Goal: Find specific page/section: Find specific page/section

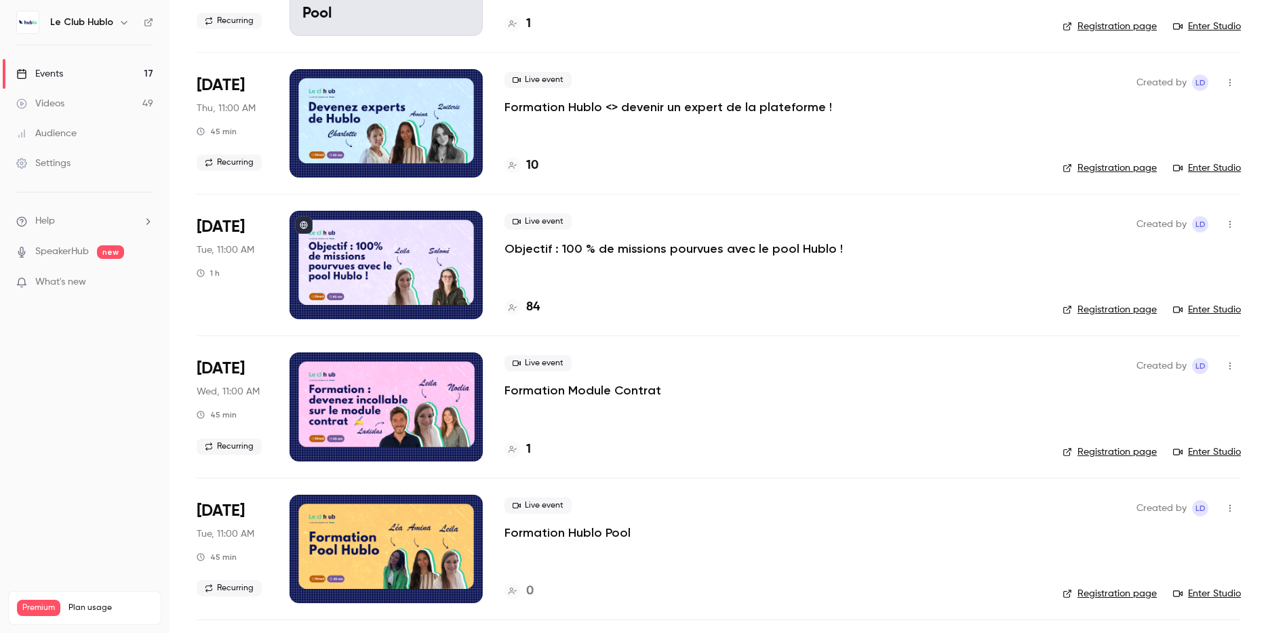
scroll to position [334, 0]
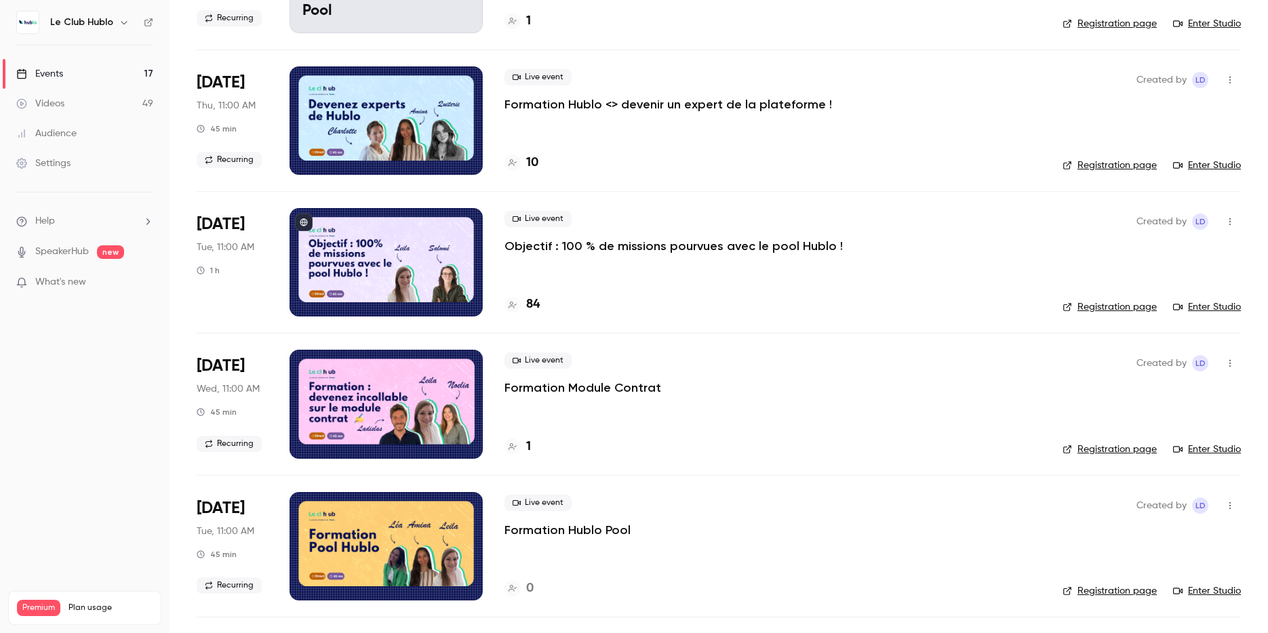
click at [655, 242] on p "Objectif : 100 % de missions pourvues avec le pool Hublo !" at bounding box center [674, 246] width 338 height 16
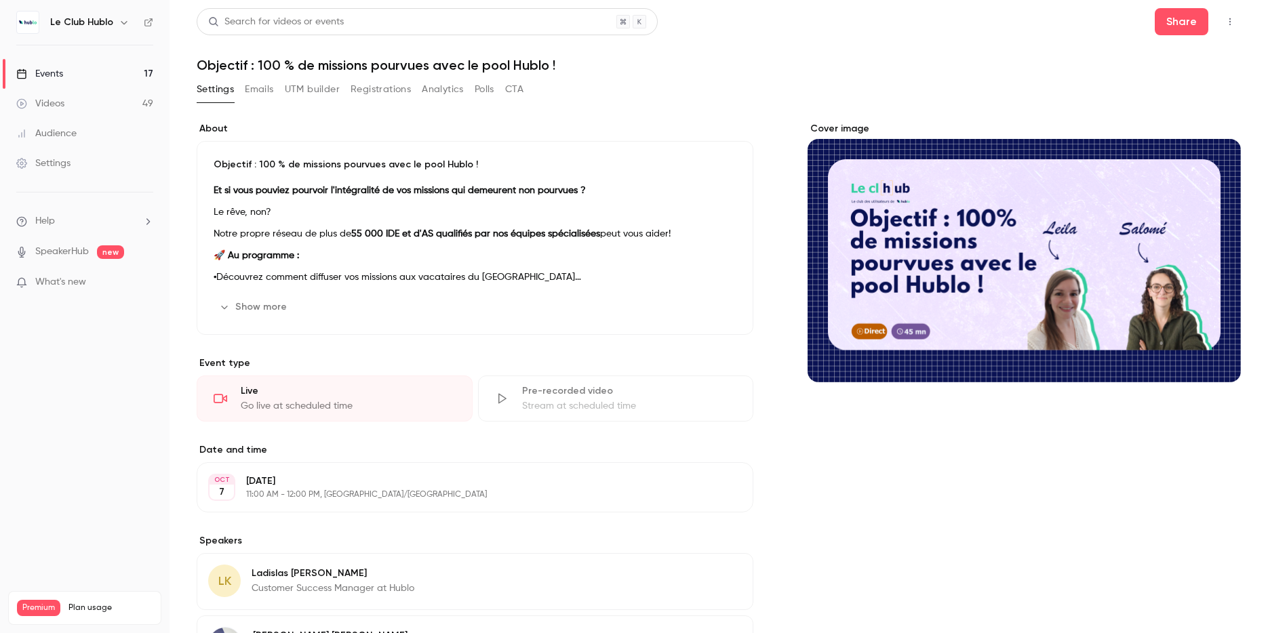
click at [374, 90] on button "Registrations" at bounding box center [381, 90] width 60 height 22
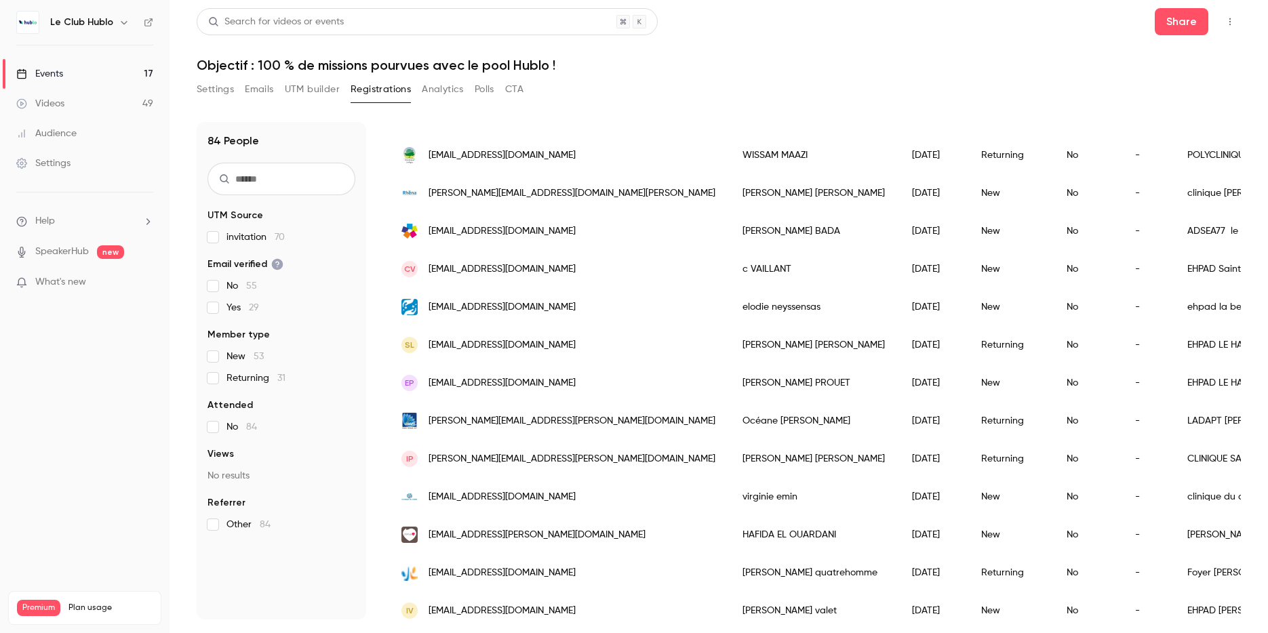
scroll to position [1531, 0]
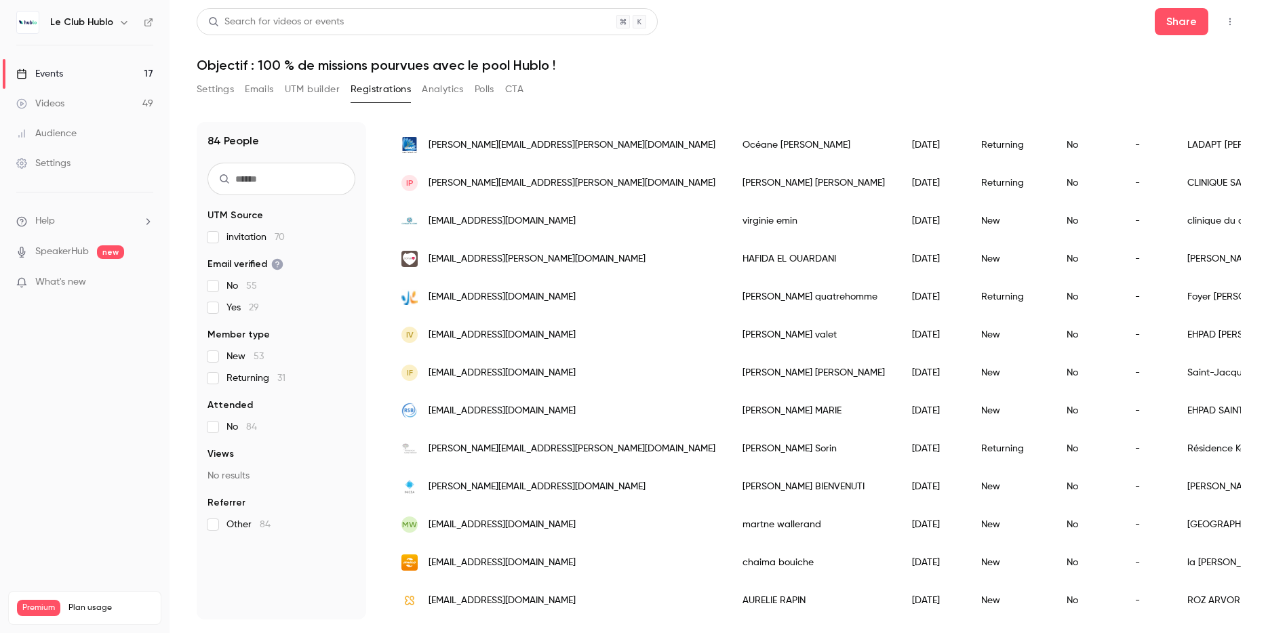
click at [207, 83] on button "Settings" at bounding box center [215, 90] width 37 height 22
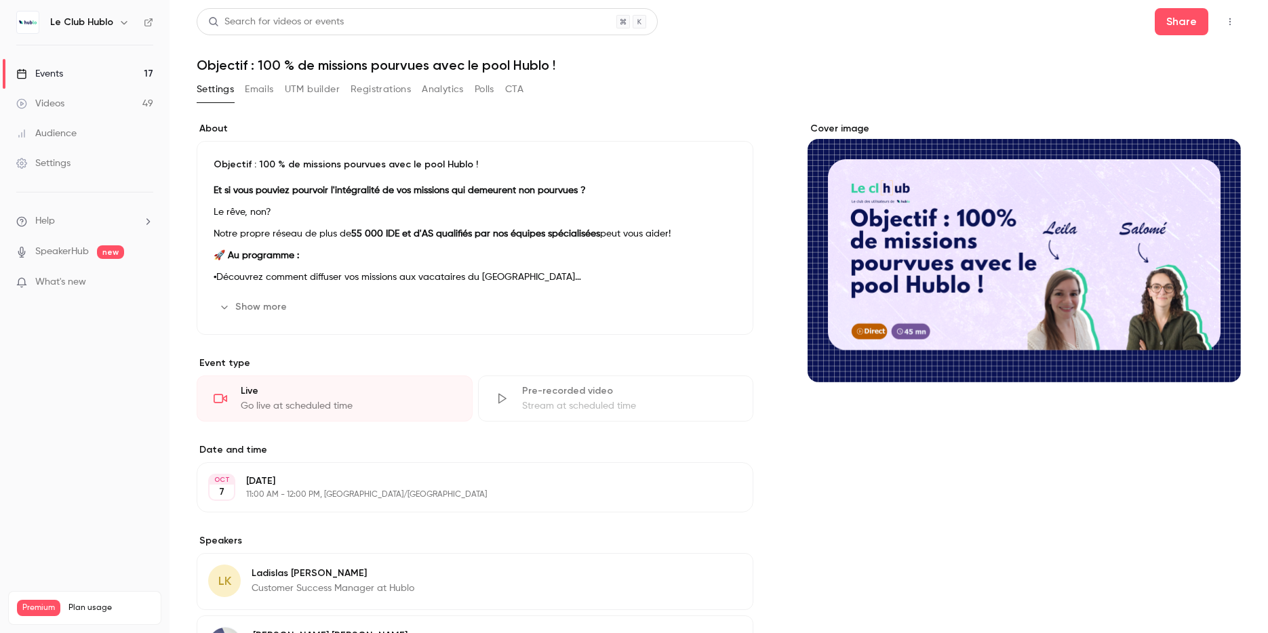
click at [98, 77] on link "Events 17" at bounding box center [85, 74] width 170 height 30
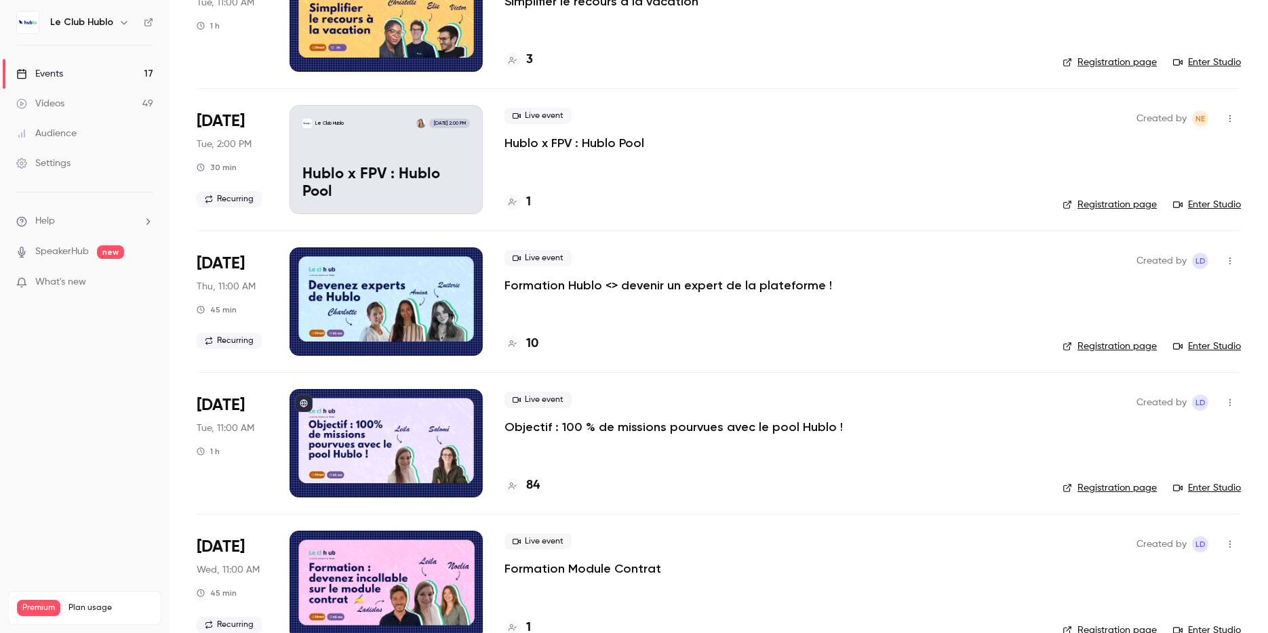
scroll to position [167, 0]
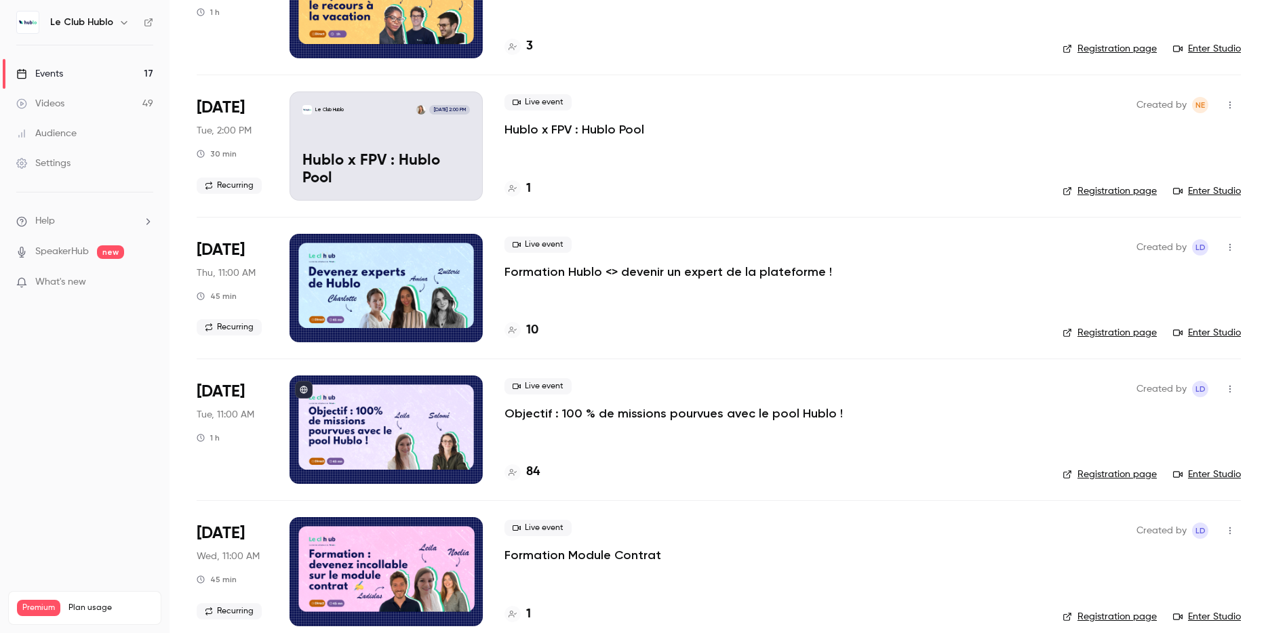
click at [646, 412] on p "Objectif : 100 % de missions pourvues avec le pool Hublo !" at bounding box center [674, 414] width 338 height 16
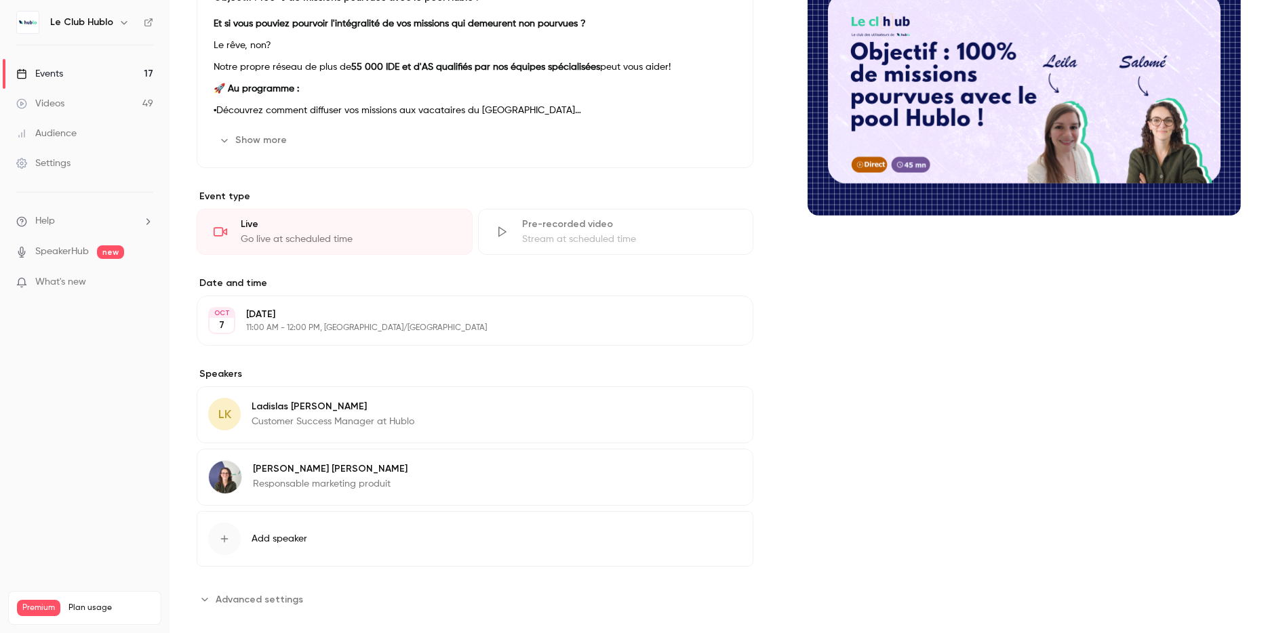
scroll to position [152, 0]
